Goal: Information Seeking & Learning: Learn about a topic

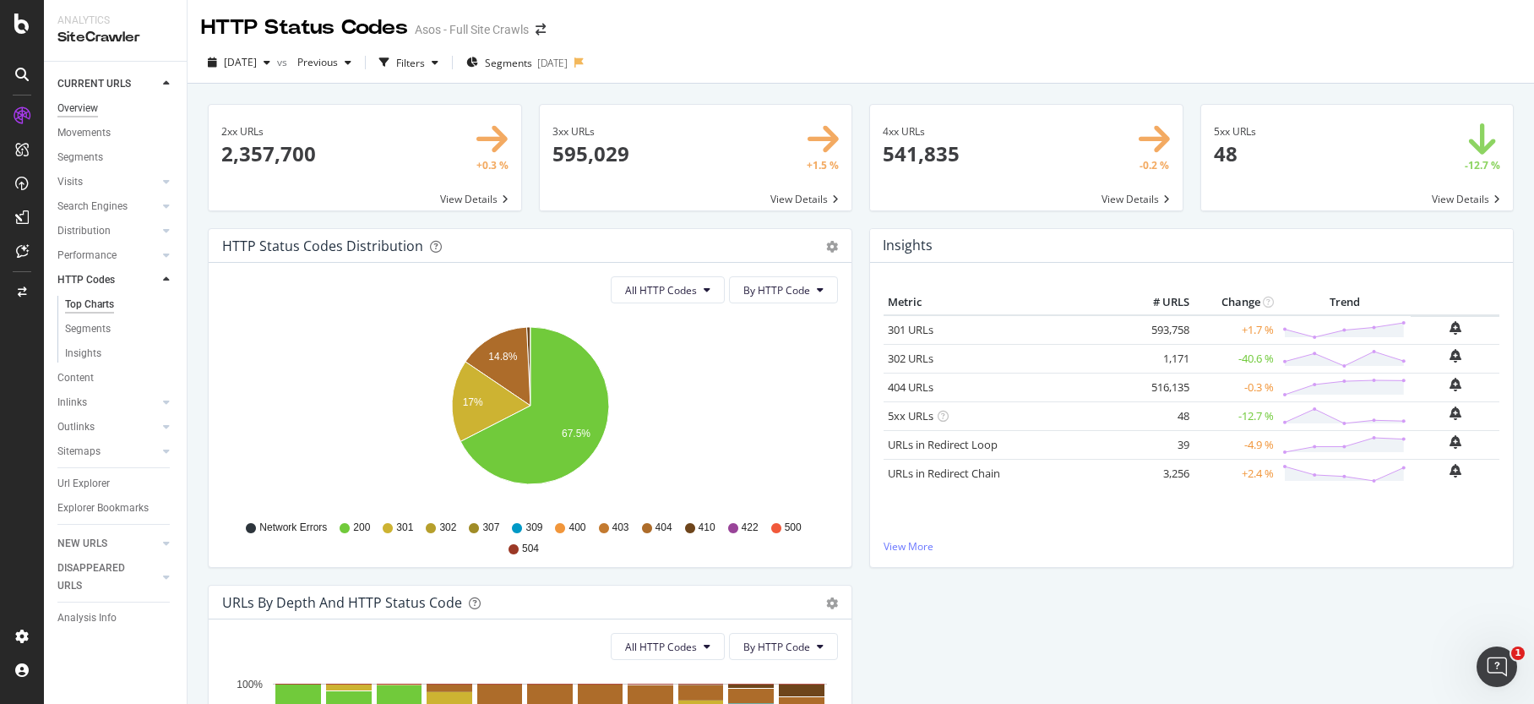
click at [88, 112] on div "Overview" at bounding box center [77, 109] width 41 height 18
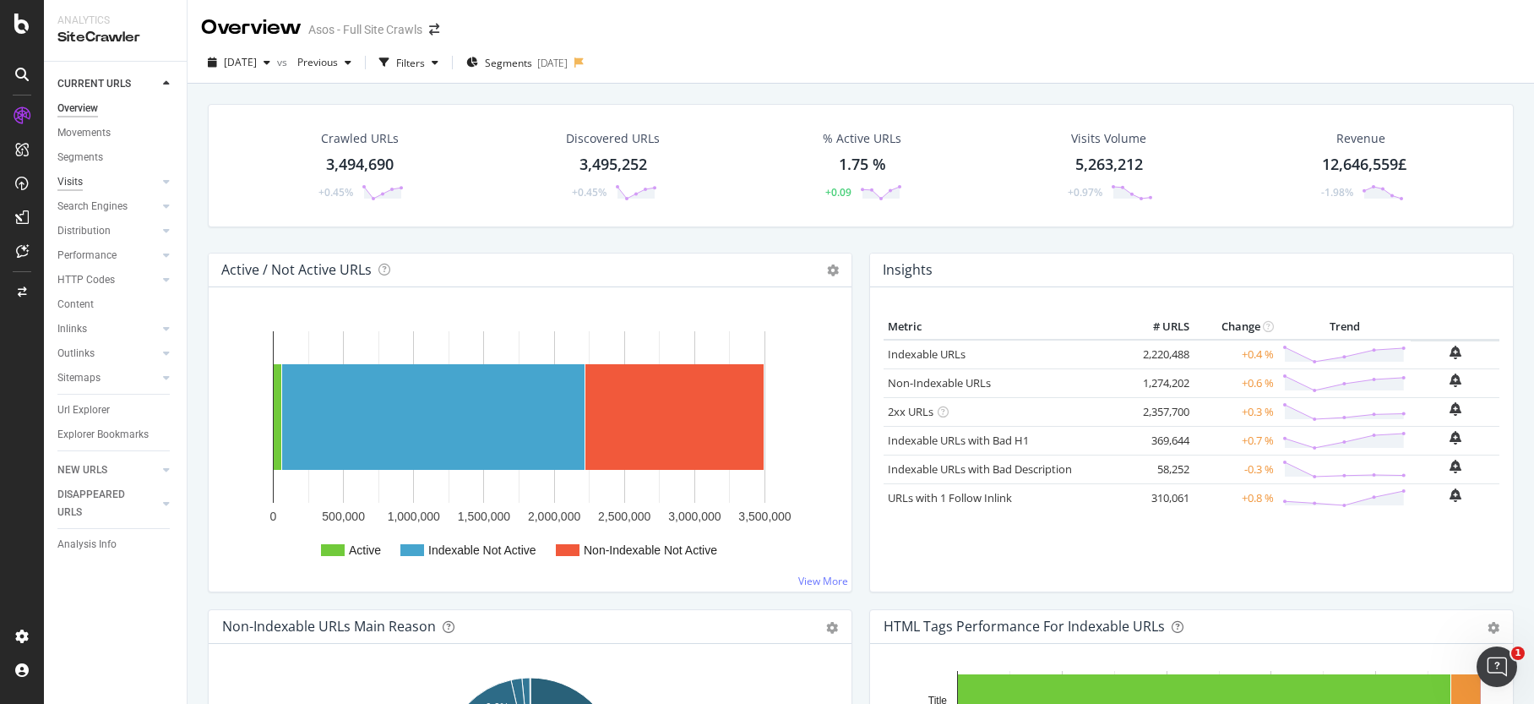
click at [68, 181] on div "Visits" at bounding box center [69, 182] width 25 height 18
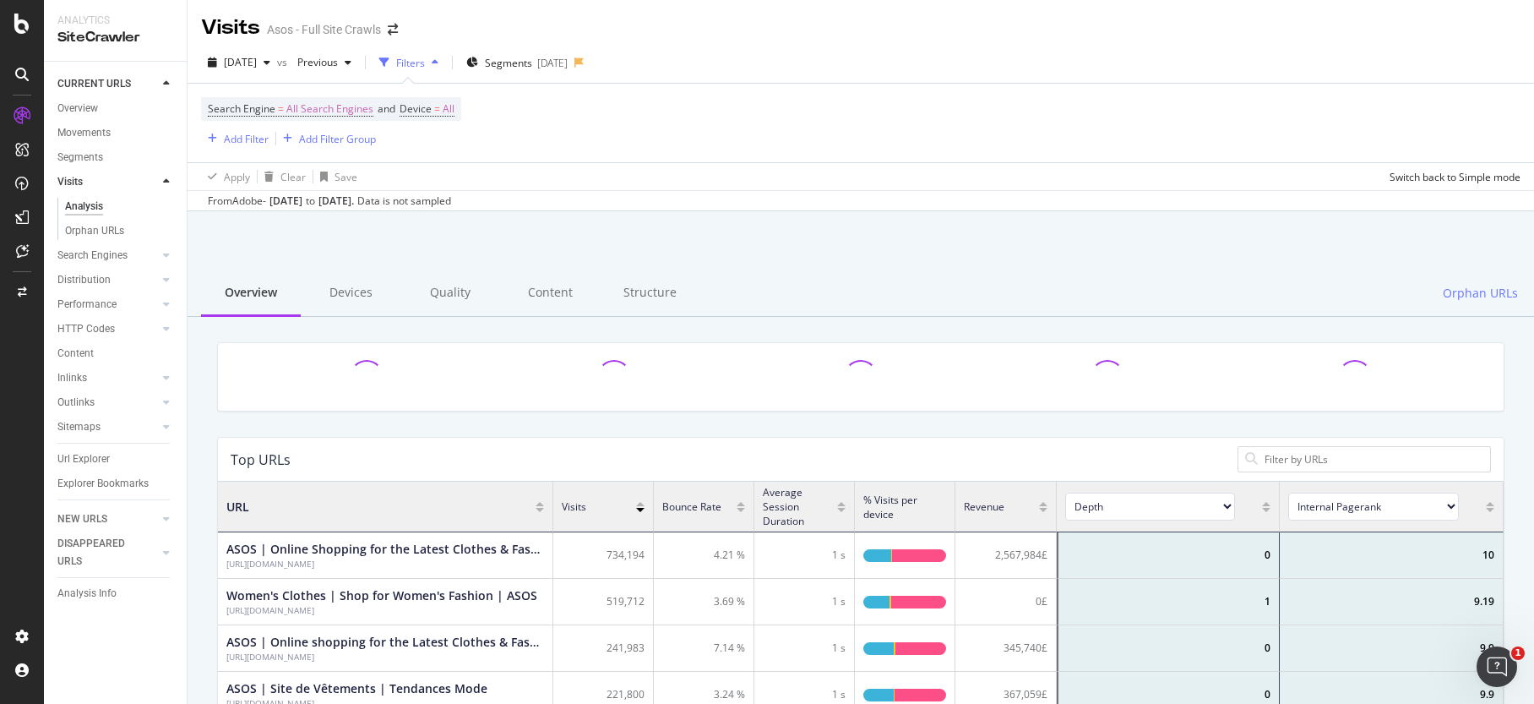
scroll to position [507, 1286]
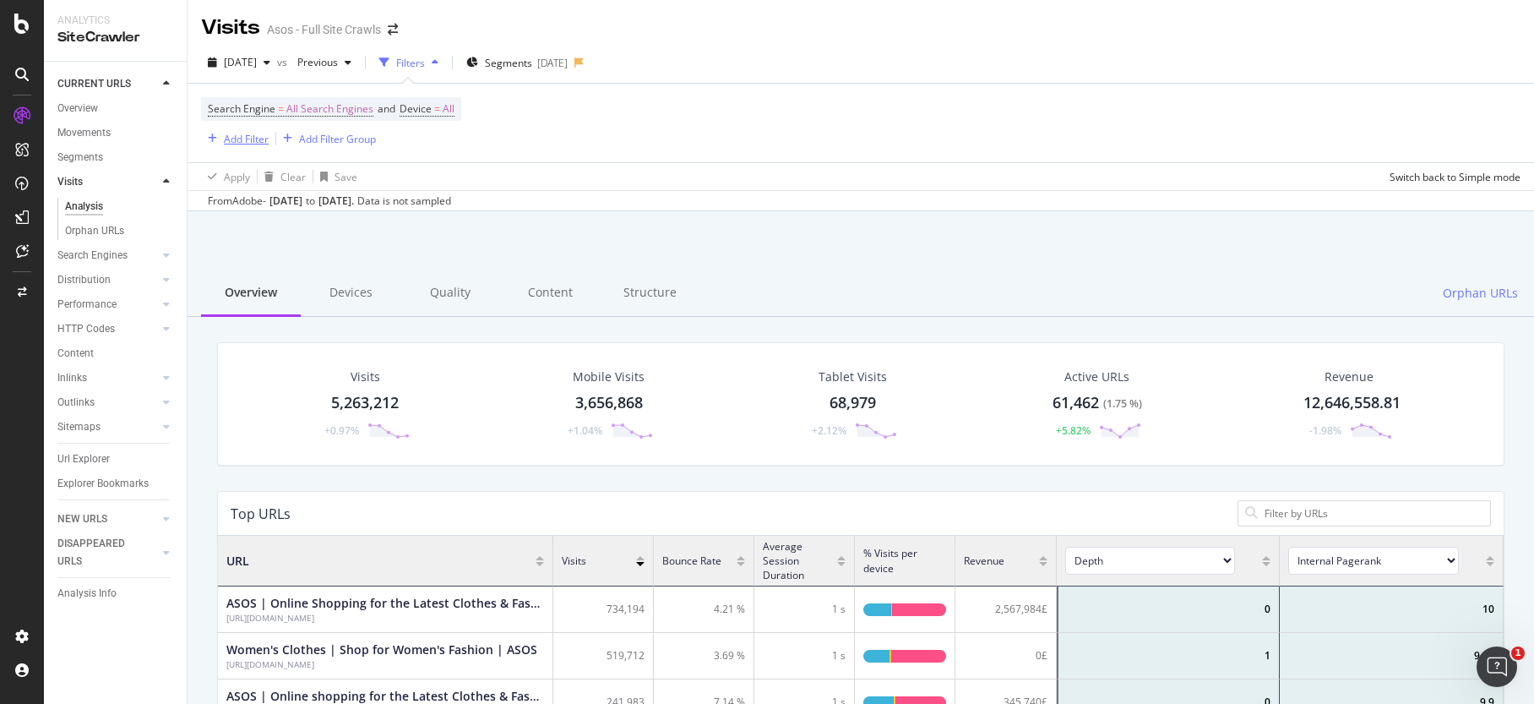
click at [254, 138] on div "Add Filter" at bounding box center [246, 139] width 45 height 14
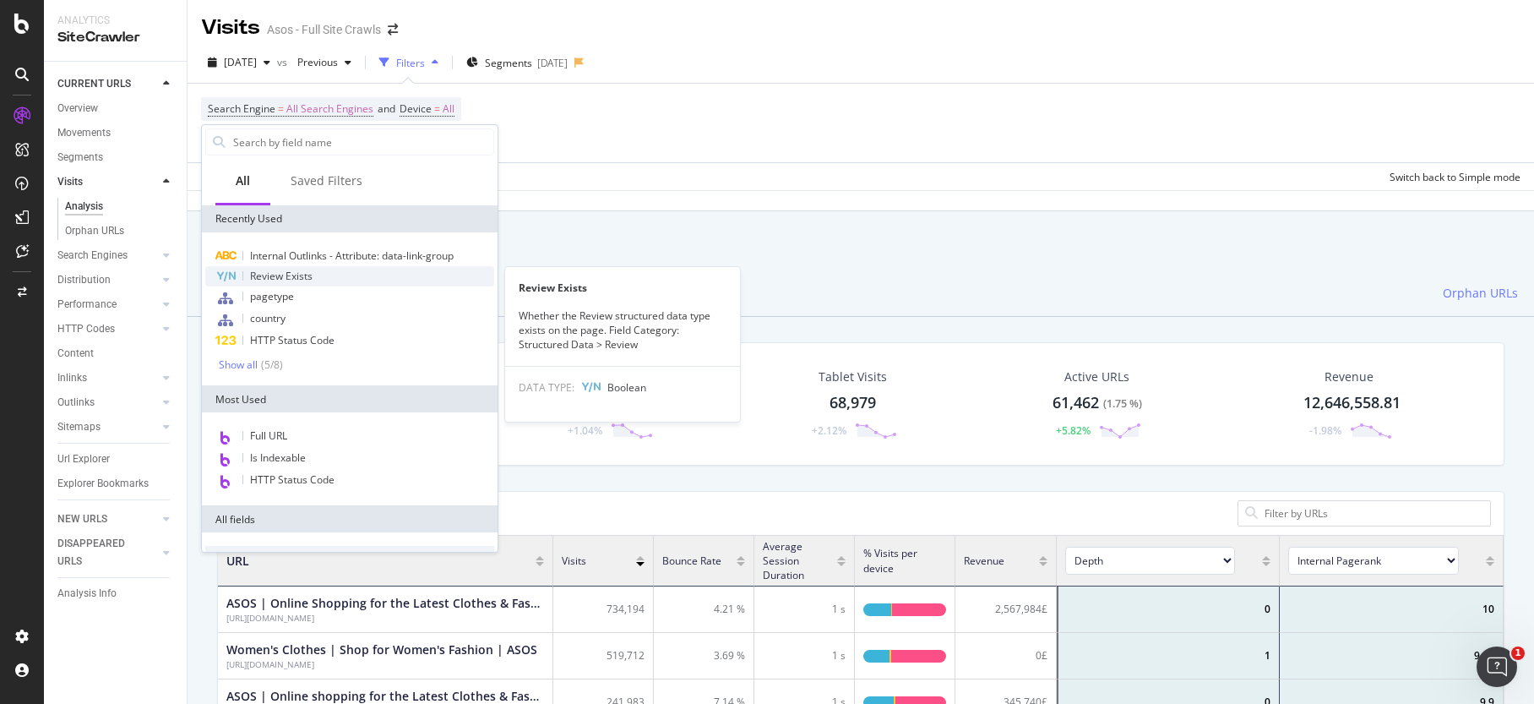
click at [300, 282] on span "Review Exists" at bounding box center [281, 276] width 63 height 14
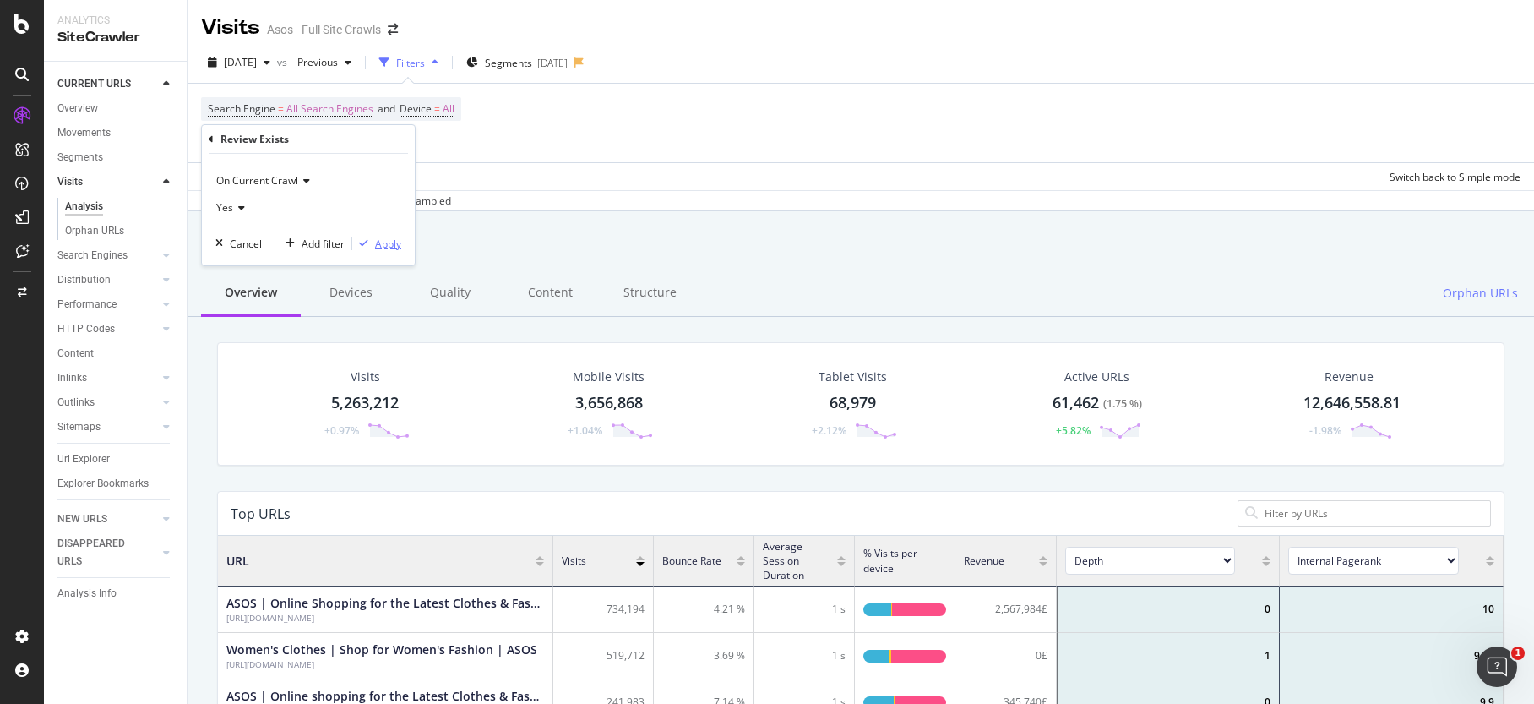
click at [381, 245] on div "Apply" at bounding box center [388, 244] width 26 height 14
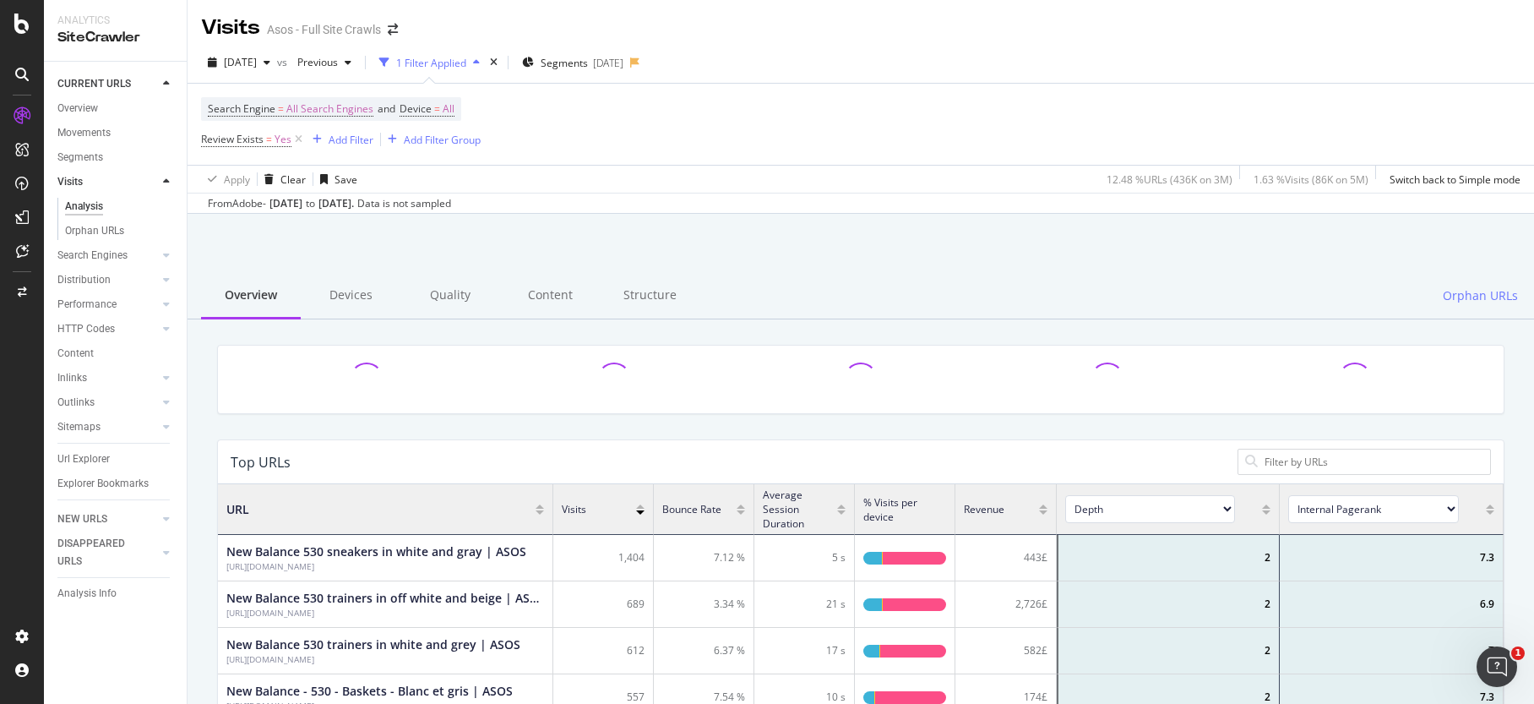
scroll to position [507, 1286]
click at [623, 63] on div "[DATE]" at bounding box center [608, 63] width 30 height 14
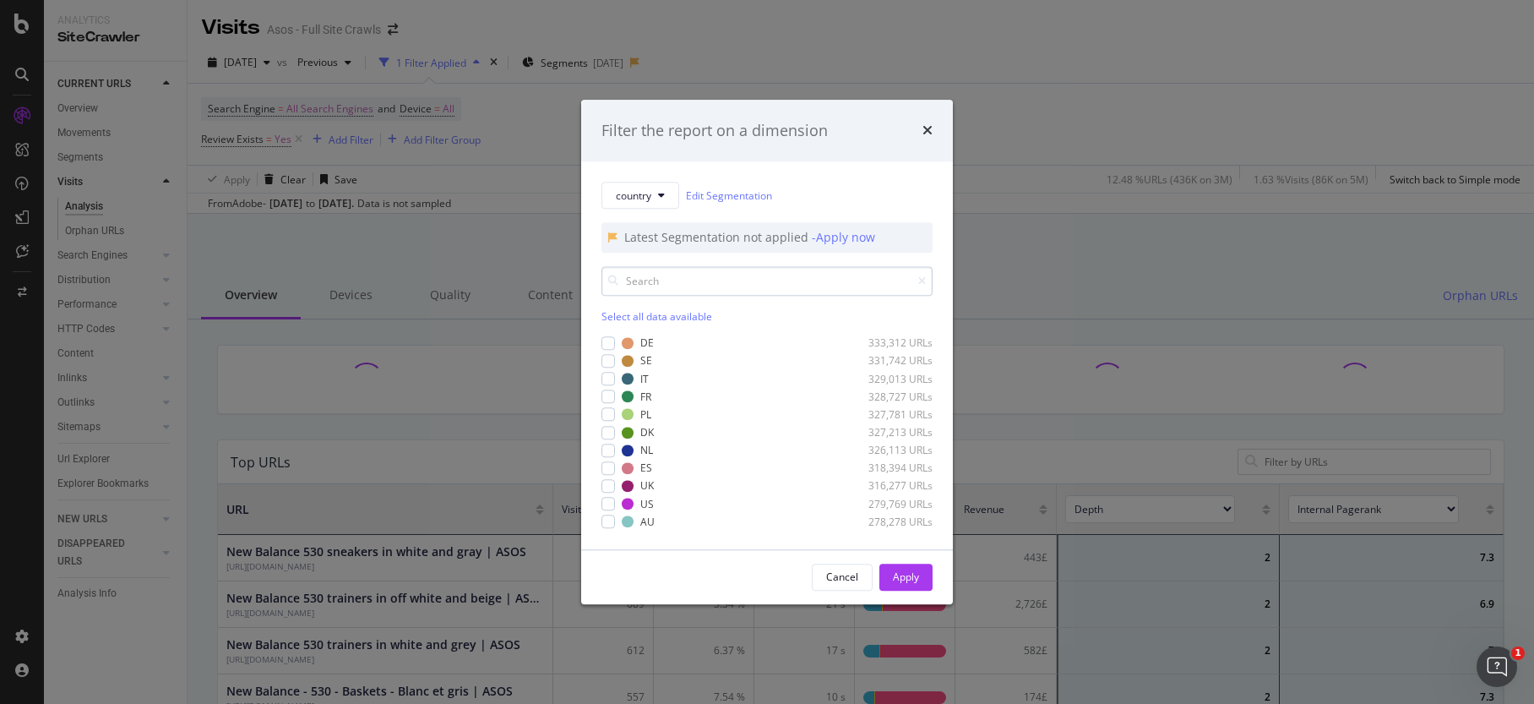
click at [633, 268] on input "modal" at bounding box center [766, 282] width 331 height 30
click at [611, 490] on div "modal" at bounding box center [608, 486] width 14 height 14
click at [906, 574] on div "Apply" at bounding box center [906, 577] width 26 height 14
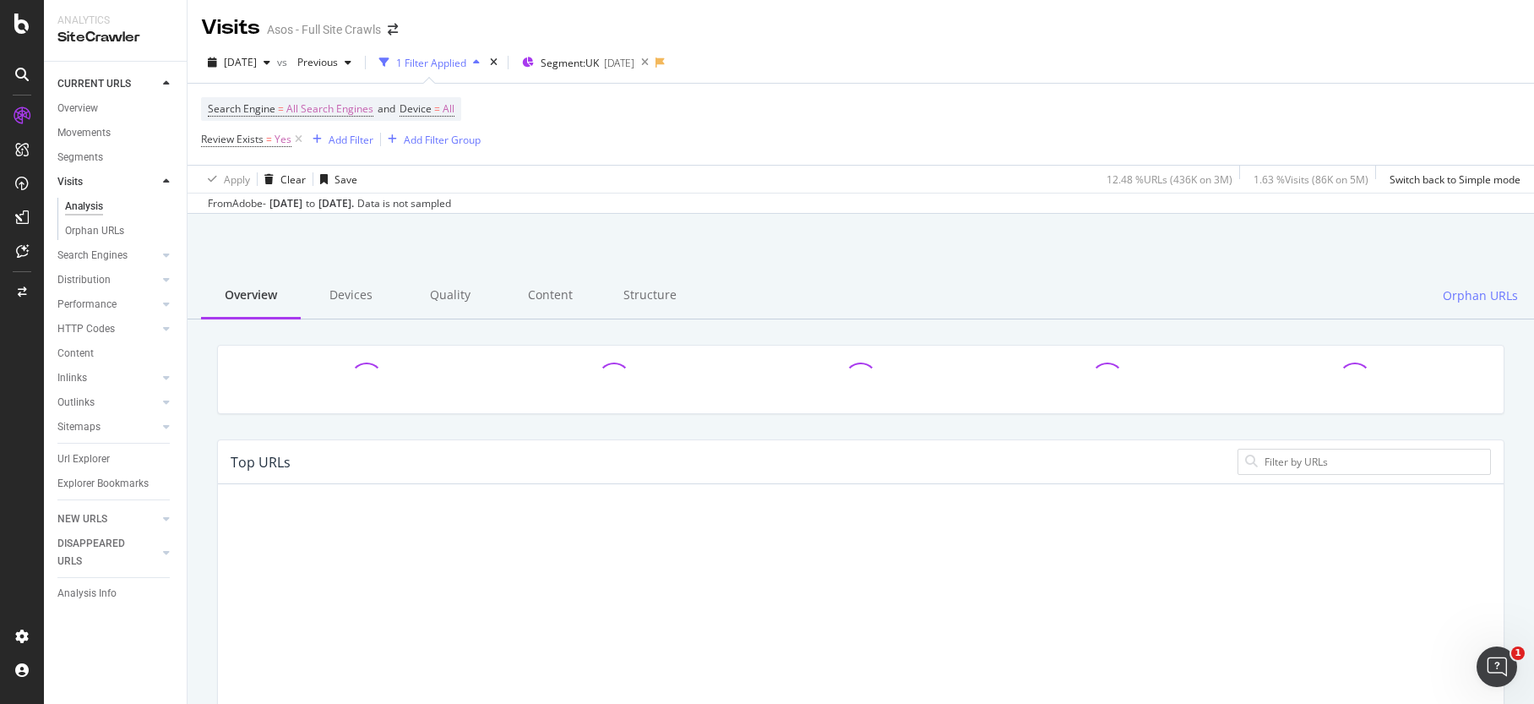
click at [466, 57] on div "1 Filter Applied" at bounding box center [431, 63] width 70 height 14
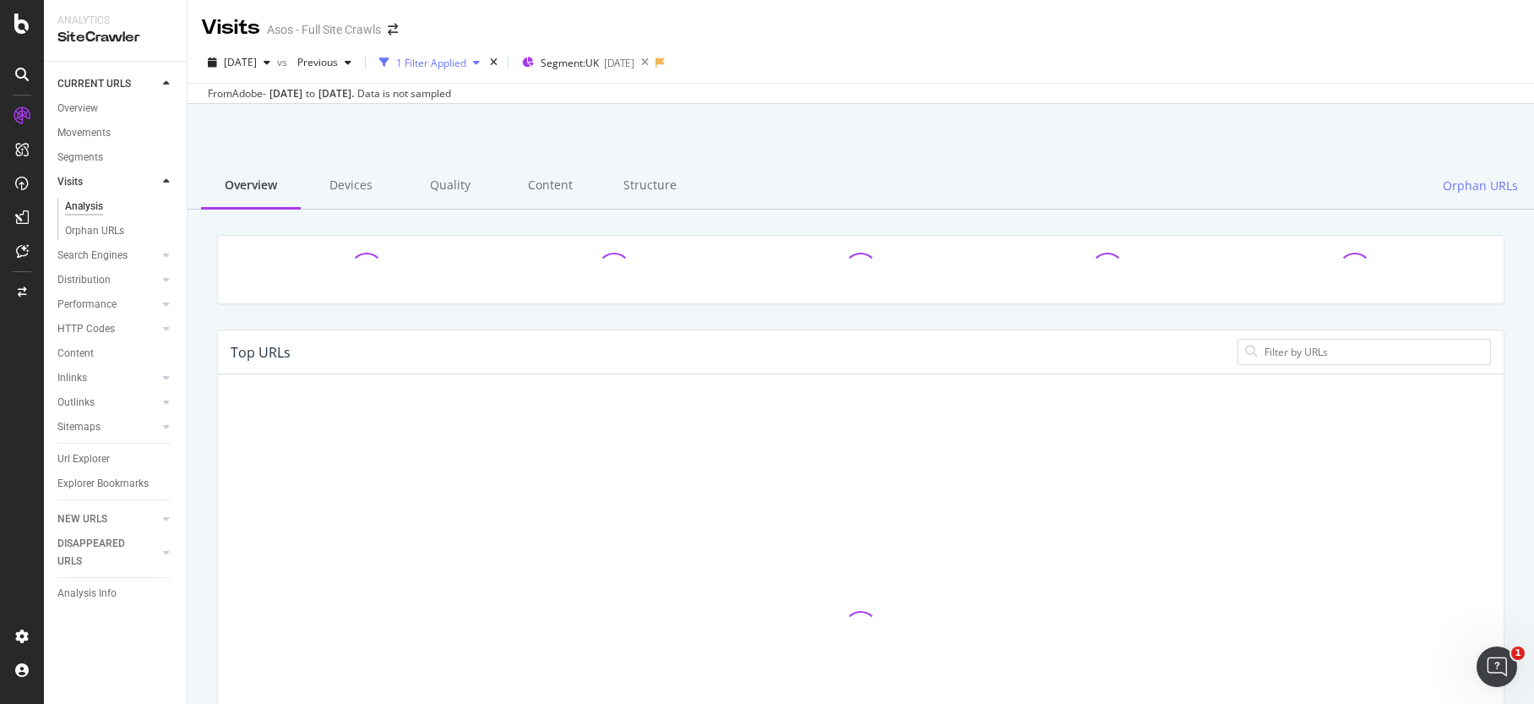
click at [466, 57] on div "1 Filter Applied" at bounding box center [431, 63] width 70 height 14
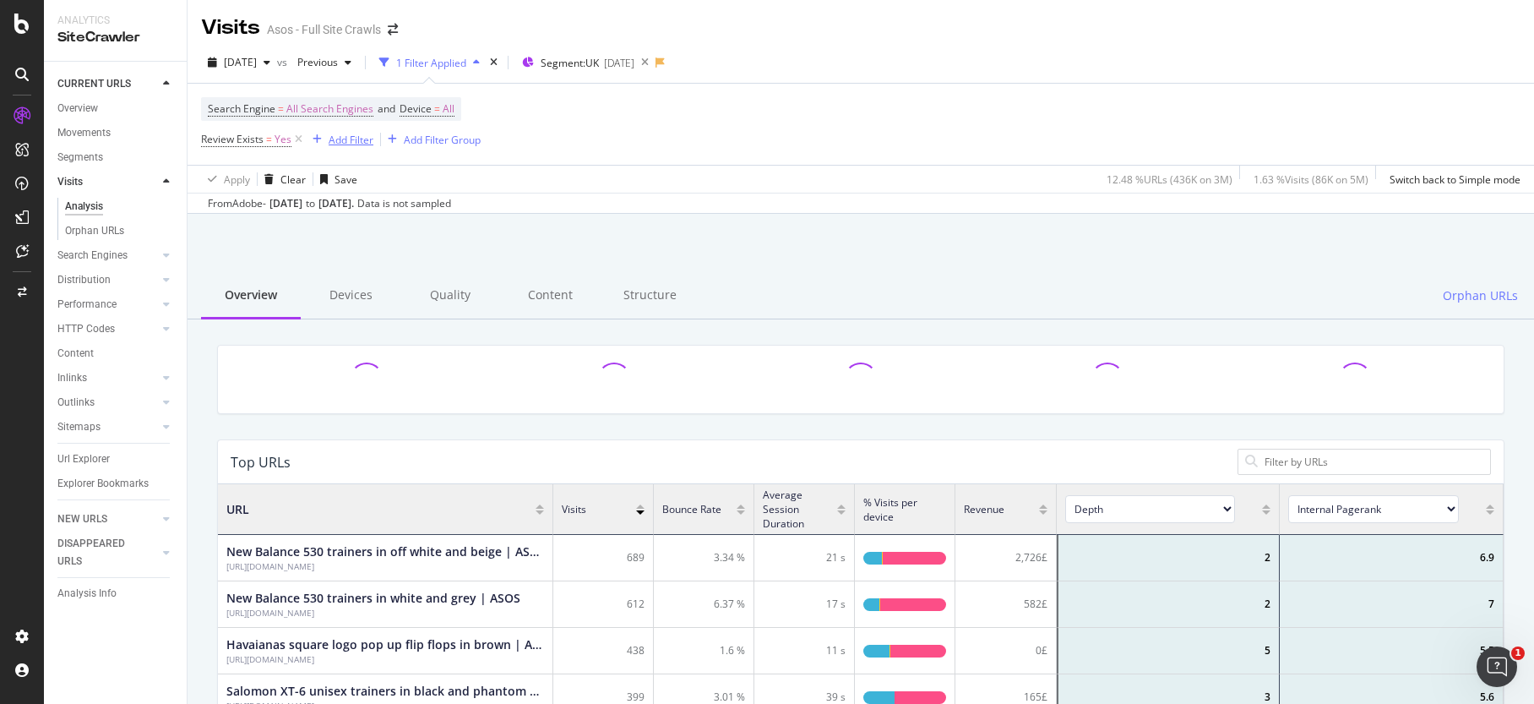
scroll to position [507, 1286]
click at [347, 143] on div "Add Filter" at bounding box center [351, 140] width 45 height 14
click at [76, 163] on div "Overview" at bounding box center [87, 159] width 48 height 17
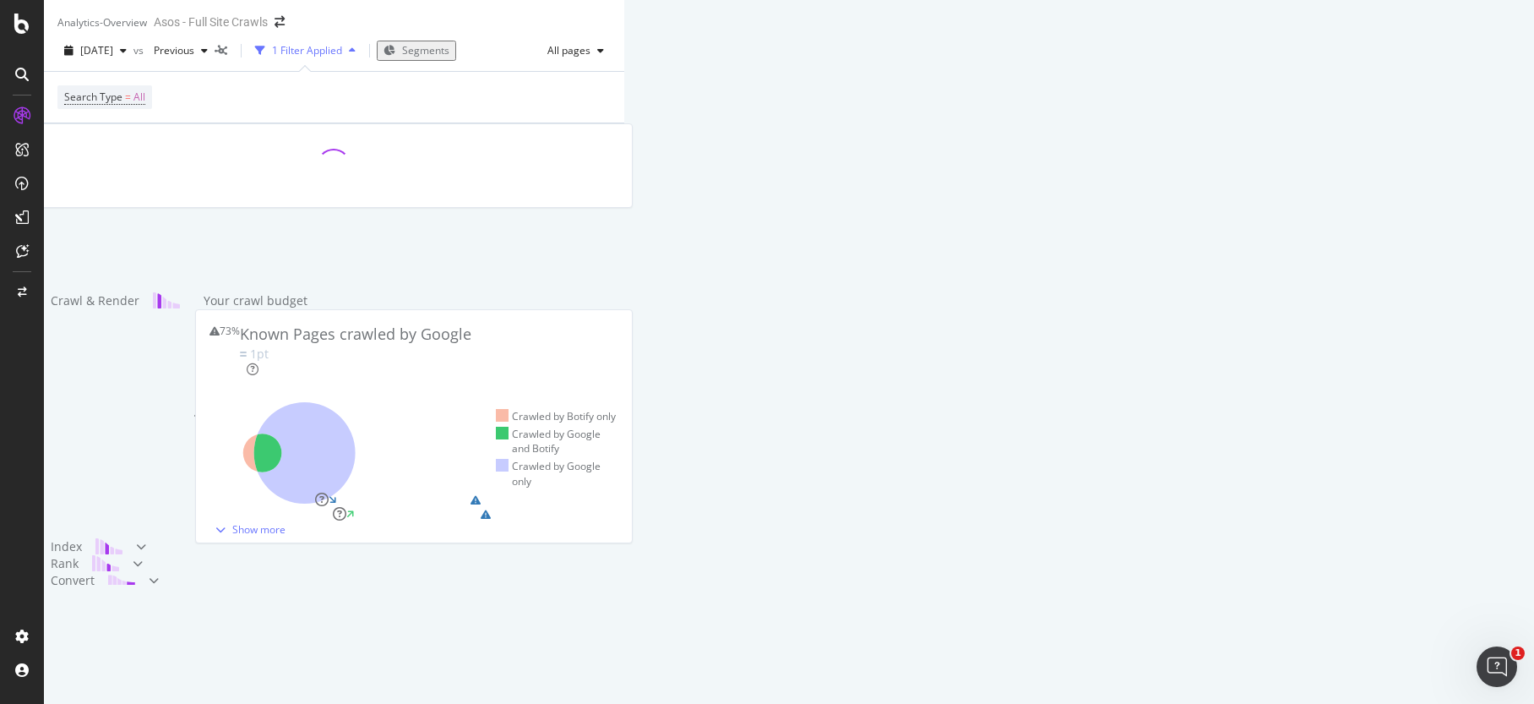
scroll to position [660, 0]
